Goal: Task Accomplishment & Management: Manage account settings

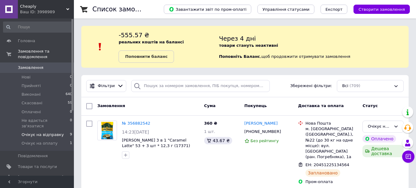
click at [57, 132] on span "Очікує на відправку" at bounding box center [43, 135] width 42 height 6
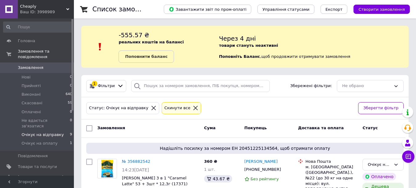
click at [90, 128] on input "checkbox" at bounding box center [89, 128] width 6 height 6
checkbox input "true"
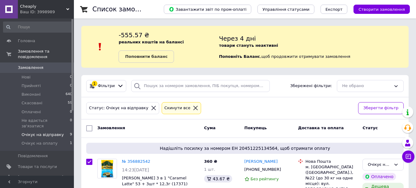
checkbox input "true"
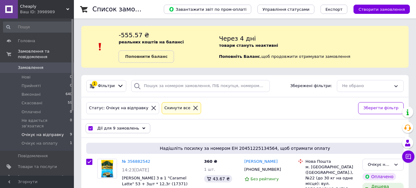
click at [133, 130] on span "Дії для 9 замовлень" at bounding box center [118, 129] width 42 height 6
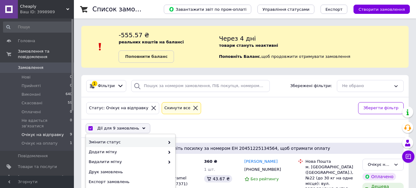
click at [149, 140] on span "Змінити статус" at bounding box center [127, 143] width 76 height 6
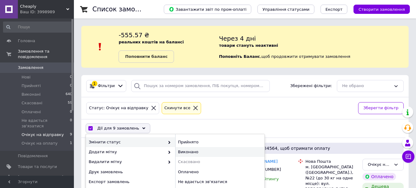
click at [202, 149] on div "Виконано" at bounding box center [219, 152] width 89 height 10
checkbox input "false"
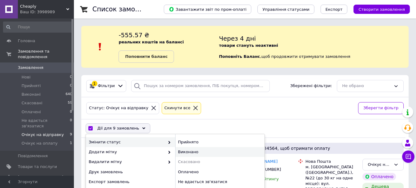
checkbox input "false"
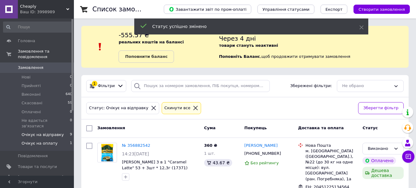
click at [55, 139] on li "Очікує на оплату 1" at bounding box center [38, 145] width 76 height 12
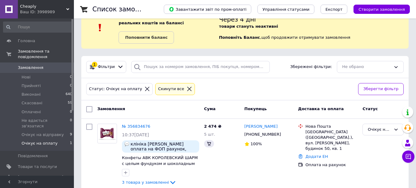
scroll to position [4, 0]
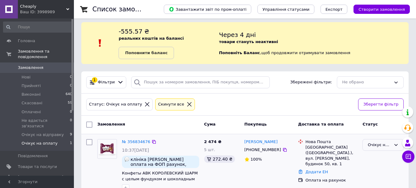
click at [385, 145] on div "Очікує на оплату" at bounding box center [379, 145] width 23 height 6
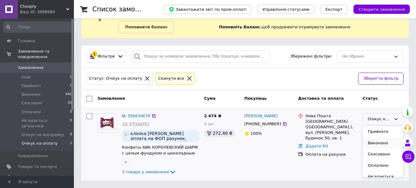
scroll to position [29, 0]
click at [383, 169] on li "Очікує на відправку" at bounding box center [383, 169] width 41 height 18
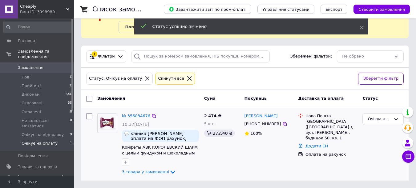
click at [63, 8] on span "Cheaply" at bounding box center [43, 7] width 46 height 6
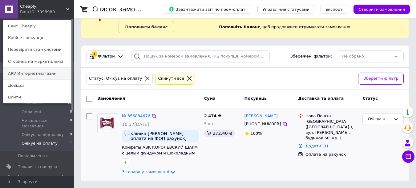
click at [46, 75] on link "ARV Интернет-магазин" at bounding box center [37, 74] width 68 height 12
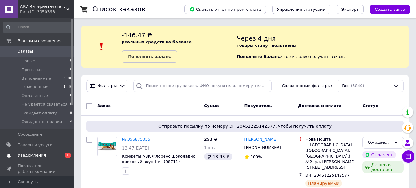
click at [55, 155] on span "Уведомления" at bounding box center [37, 156] width 39 height 6
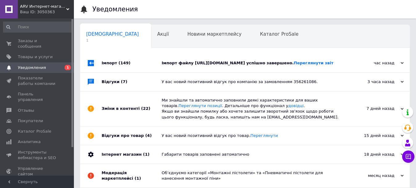
click at [221, 66] on div "Імпорт файлу https://arv.net.ua/system/storage/download/prom_ua.xml успішно зав…" at bounding box center [252, 63] width 181 height 6
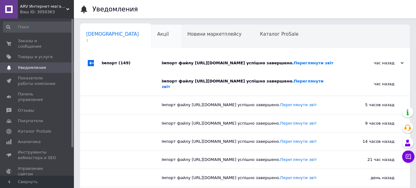
click at [151, 35] on div "Акції 0" at bounding box center [166, 36] width 30 height 23
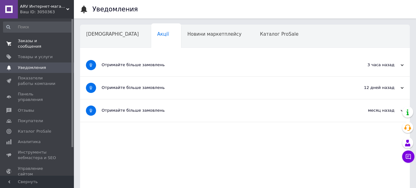
click at [54, 39] on span "Заказы и сообщения" at bounding box center [37, 43] width 39 height 11
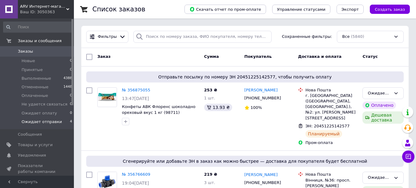
click at [54, 121] on span "Ожидает отправки" at bounding box center [42, 122] width 40 height 6
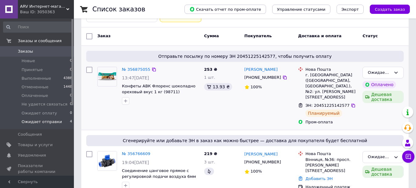
scroll to position [92, 0]
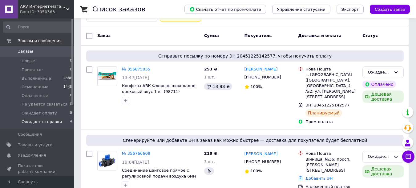
click at [88, 32] on div at bounding box center [89, 36] width 11 height 11
click at [90, 35] on input "checkbox" at bounding box center [89, 36] width 6 height 6
checkbox input "true"
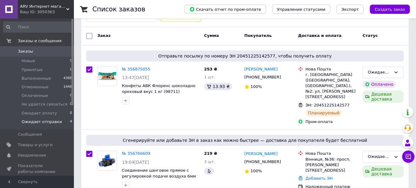
checkbox input "true"
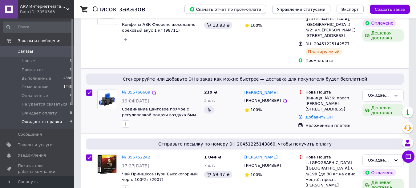
scroll to position [154, 0]
click at [88, 89] on input "checkbox" at bounding box center [89, 92] width 6 height 6
checkbox input "false"
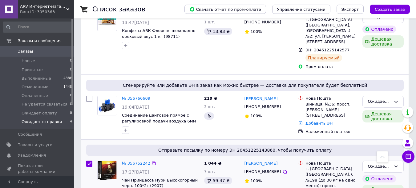
scroll to position [0, 0]
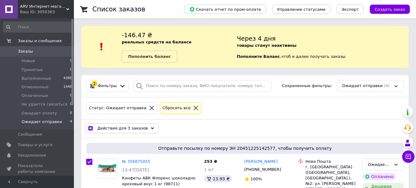
click at [145, 126] on div "Действия для 3 заказов" at bounding box center [122, 129] width 73 height 10
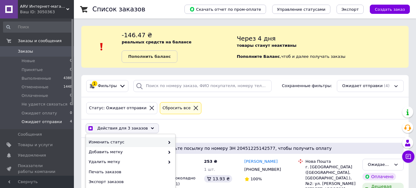
click at [137, 142] on span "Изменить статус" at bounding box center [127, 143] width 76 height 6
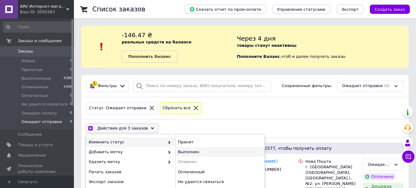
checkbox input "true"
click at [201, 153] on div "Выполнен" at bounding box center [219, 152] width 89 height 10
checkbox input "false"
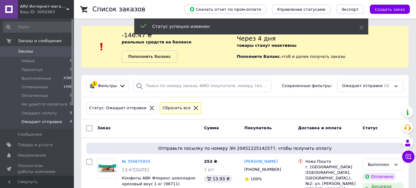
click at [60, 8] on span "ARV Интернет-магазин" at bounding box center [43, 7] width 46 height 6
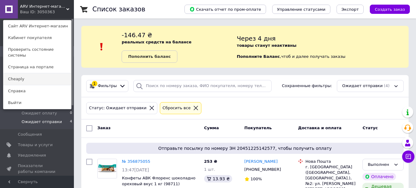
click at [46, 74] on link "Cheaply" at bounding box center [37, 79] width 68 height 12
